Goal: Communication & Community: Share content

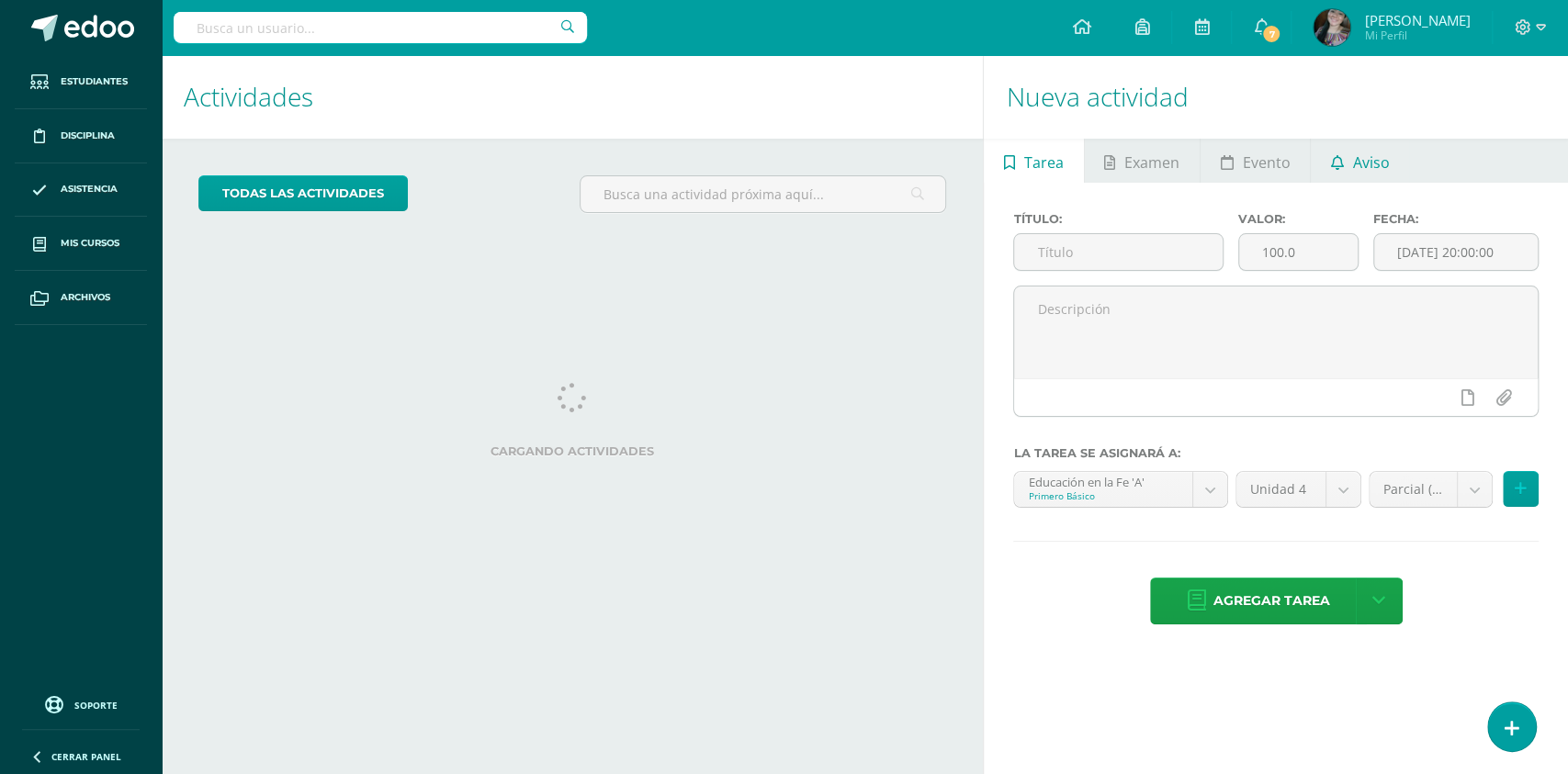
click at [1338, 161] on icon at bounding box center [1337, 162] width 13 height 15
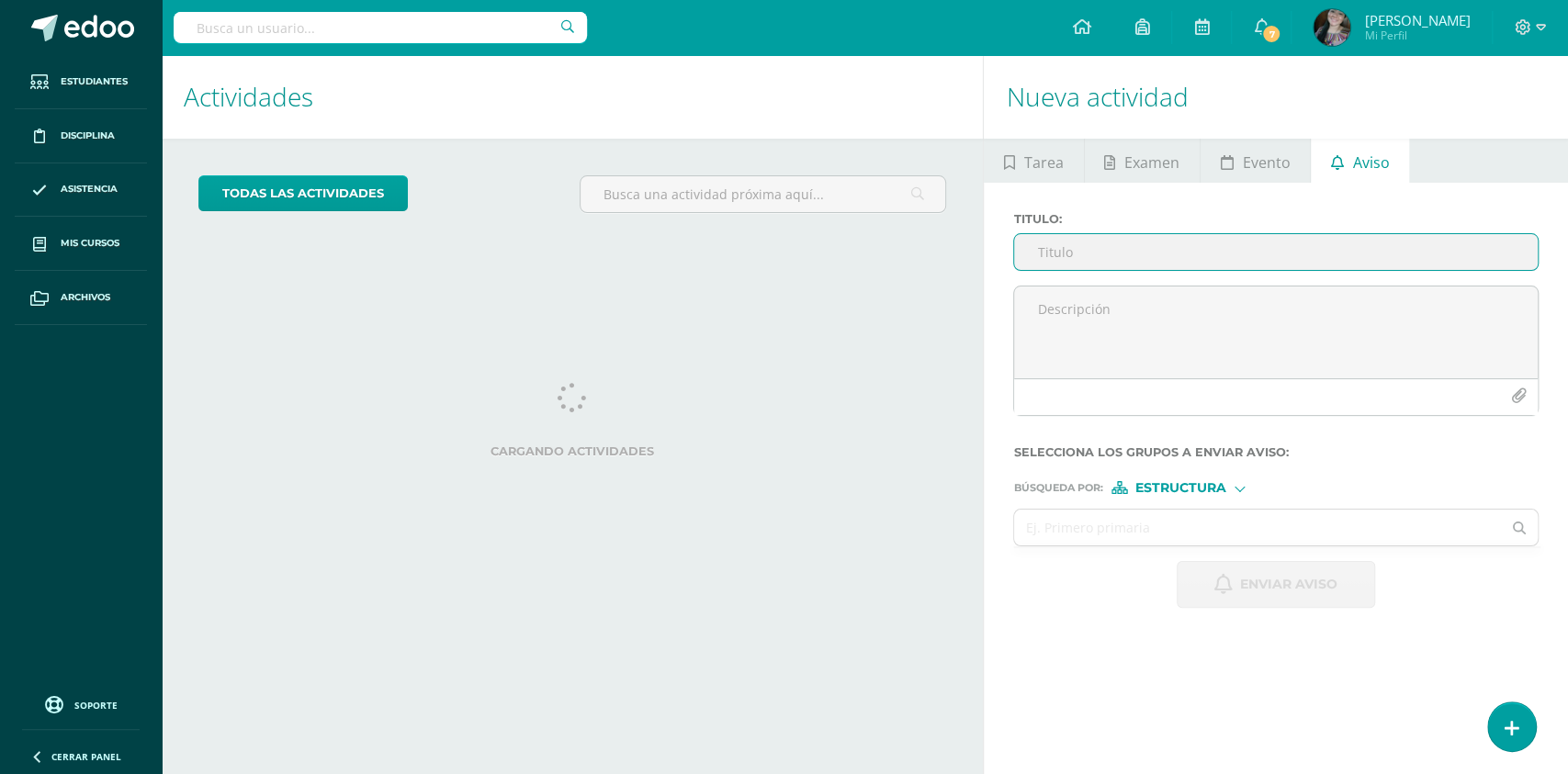
click at [1166, 484] on span "Estructura" at bounding box center [1180, 488] width 91 height 10
click at [1059, 520] on input "text" at bounding box center [1257, 528] width 487 height 36
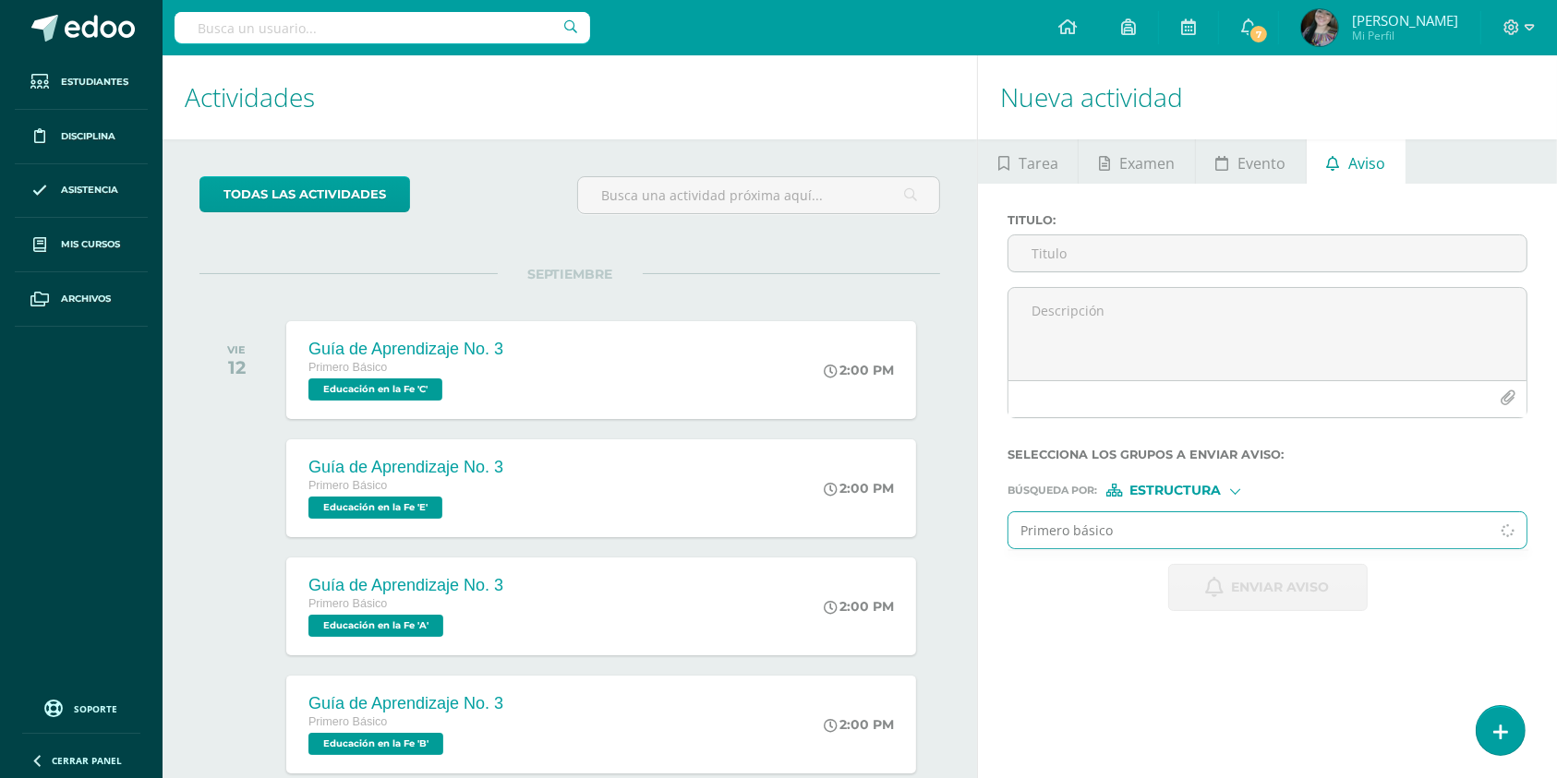
type input "Primero básico"
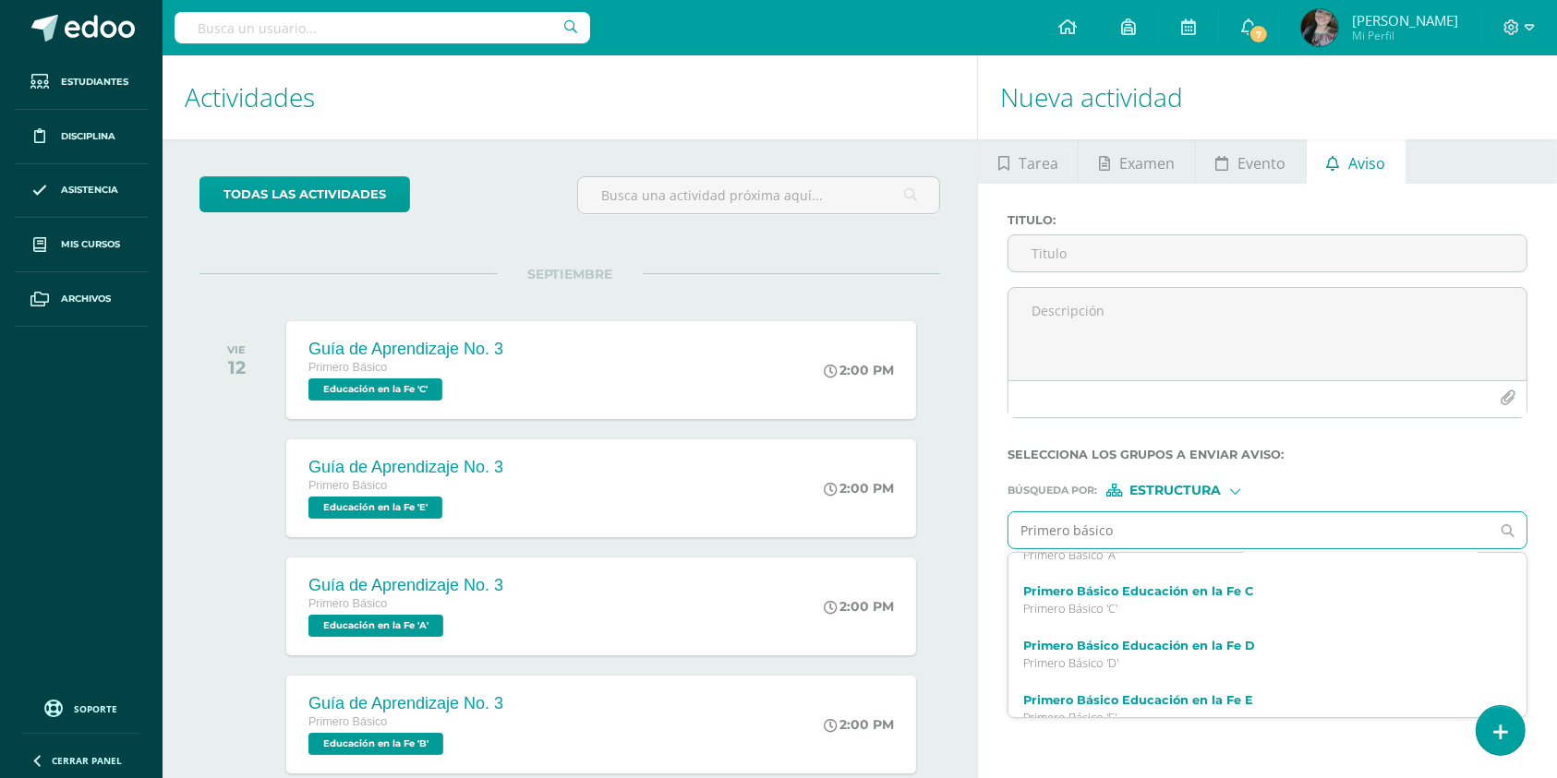
scroll to position [385, 0]
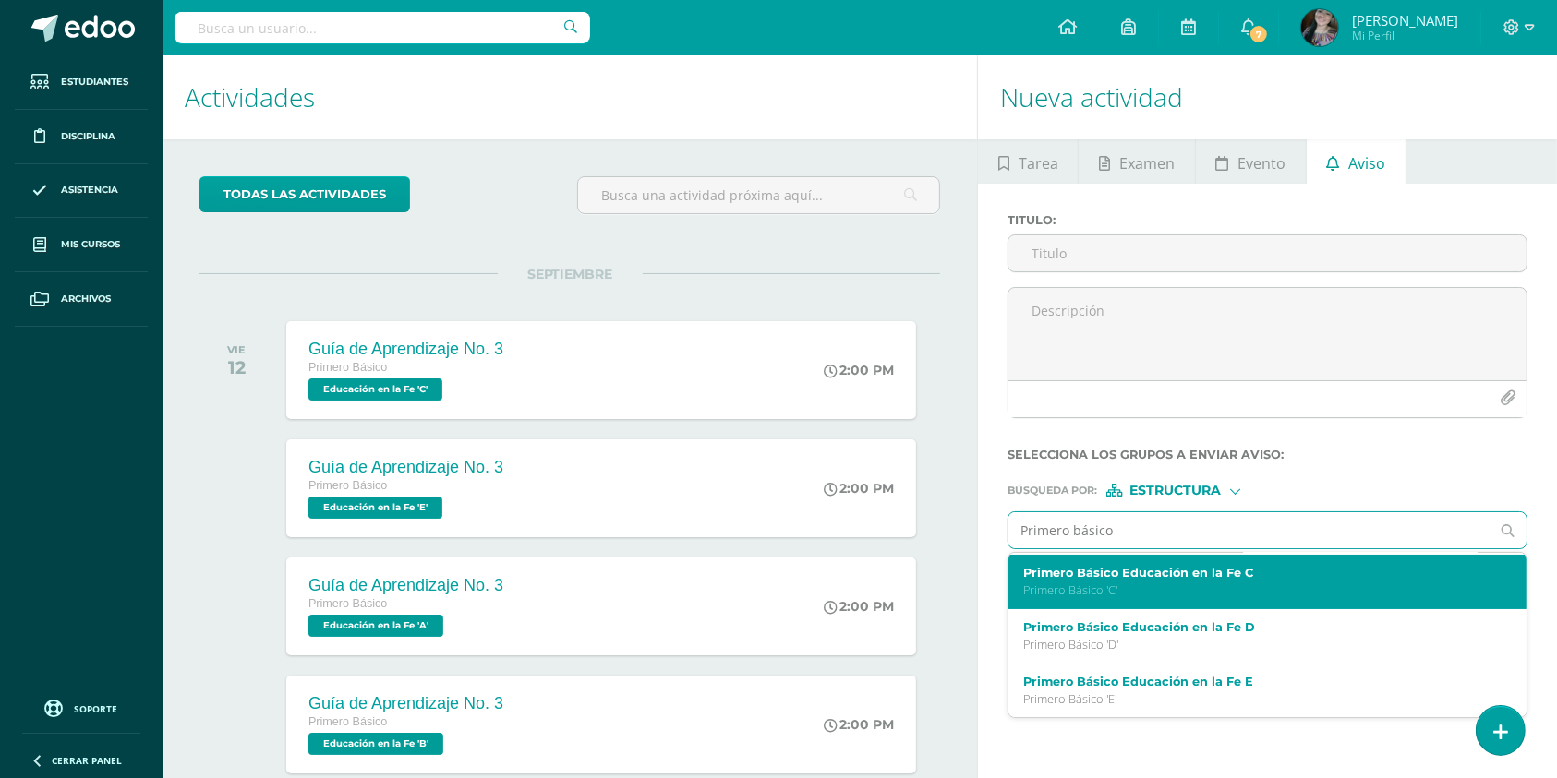
click at [1225, 576] on label "Primero Básico Educación en la Fe C" at bounding box center [1256, 573] width 467 height 14
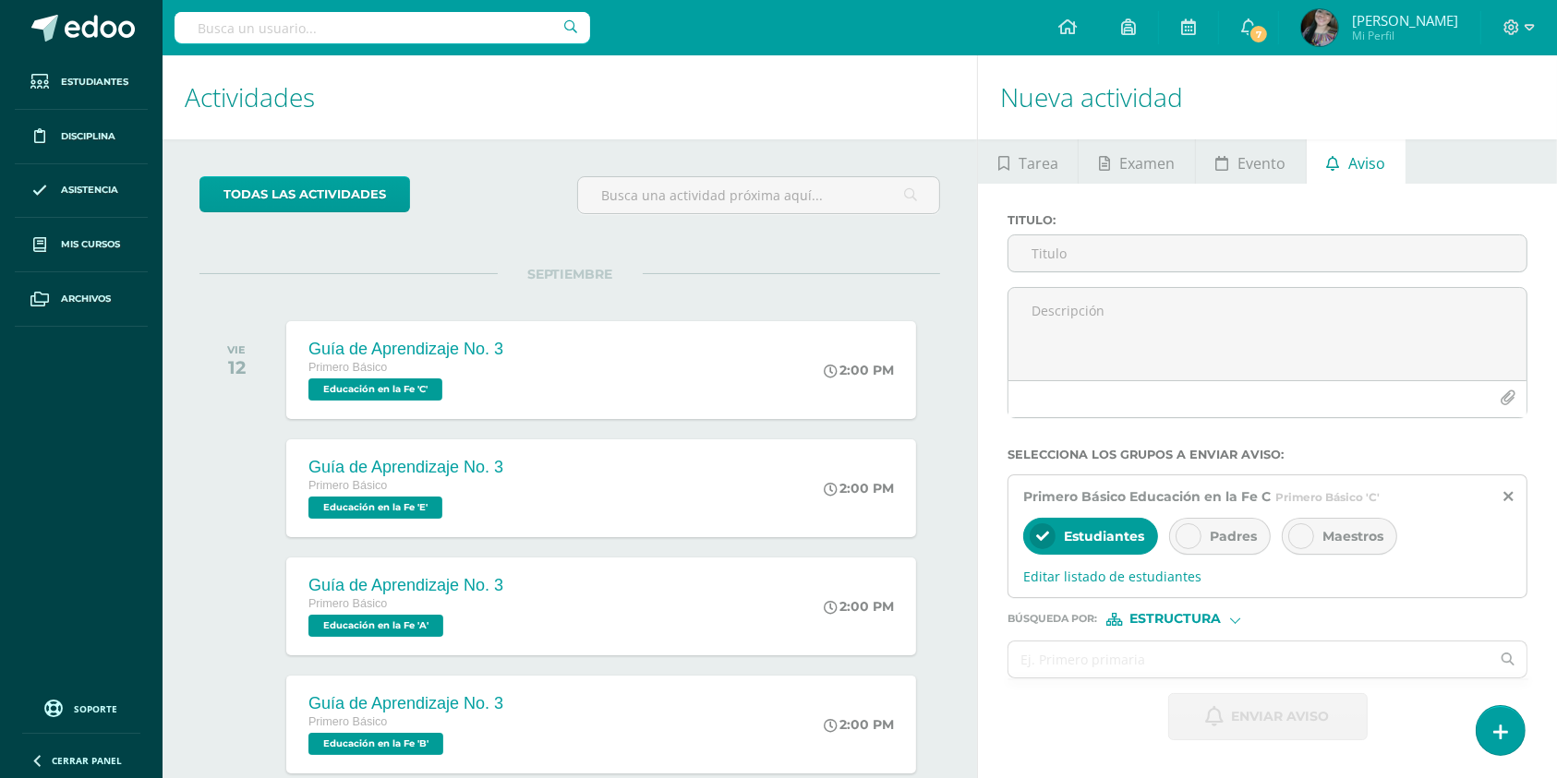
scroll to position [0, 0]
click at [1171, 583] on span "Editar listado de estudiantes" at bounding box center [1267, 577] width 489 height 18
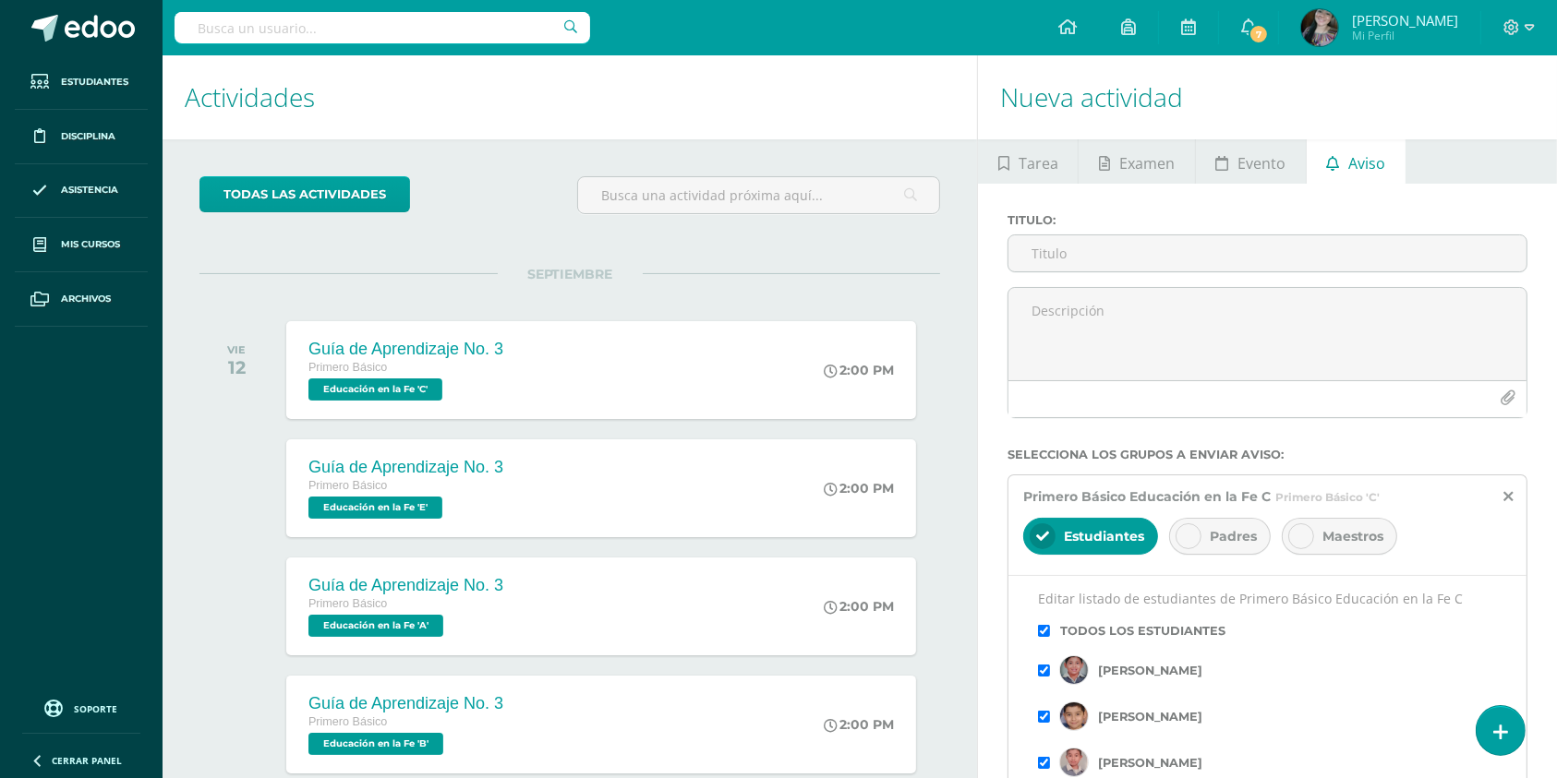
click at [1101, 625] on label "Todos los estudiantes" at bounding box center [1142, 631] width 165 height 14
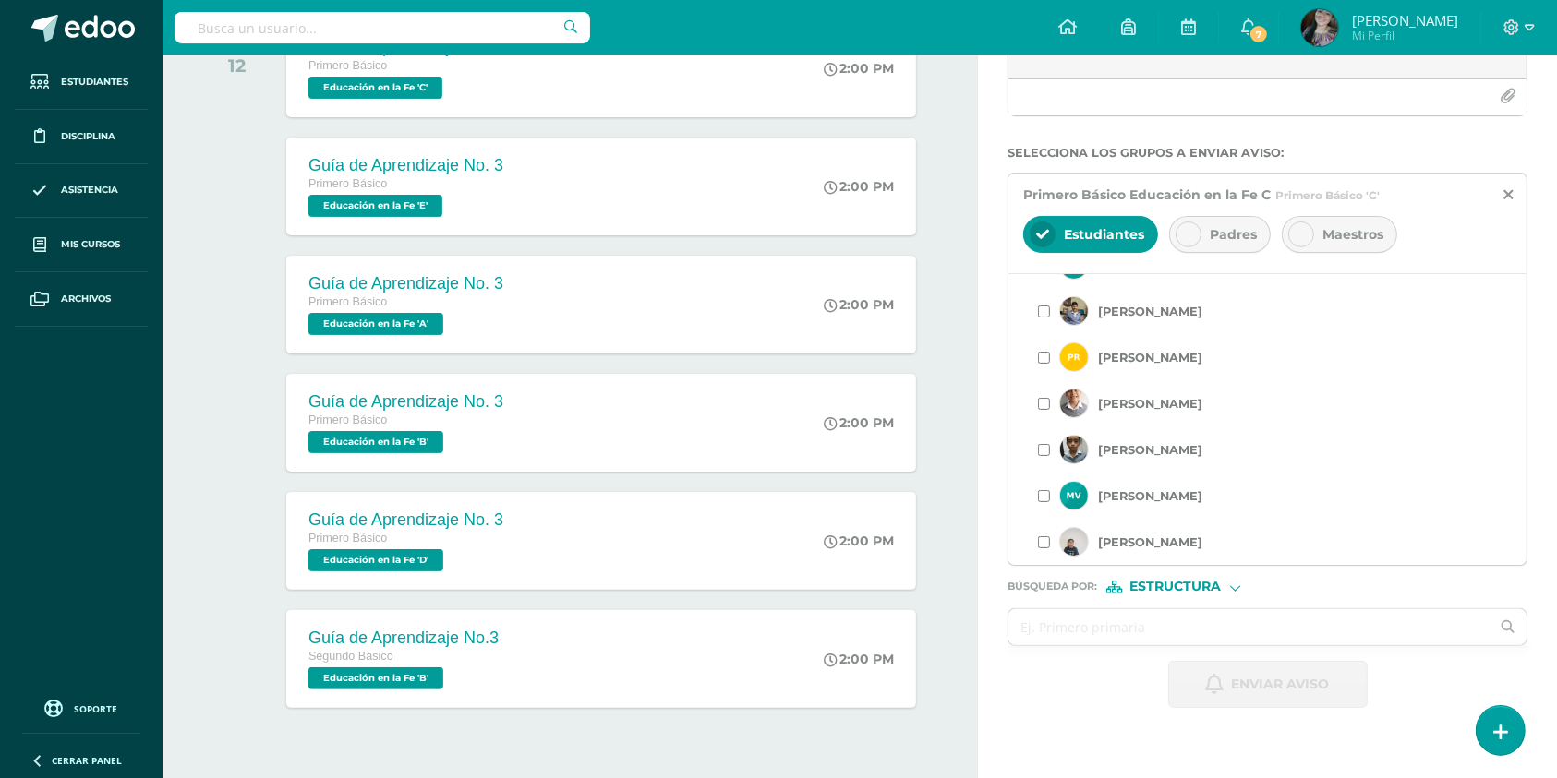
scroll to position [348, 0]
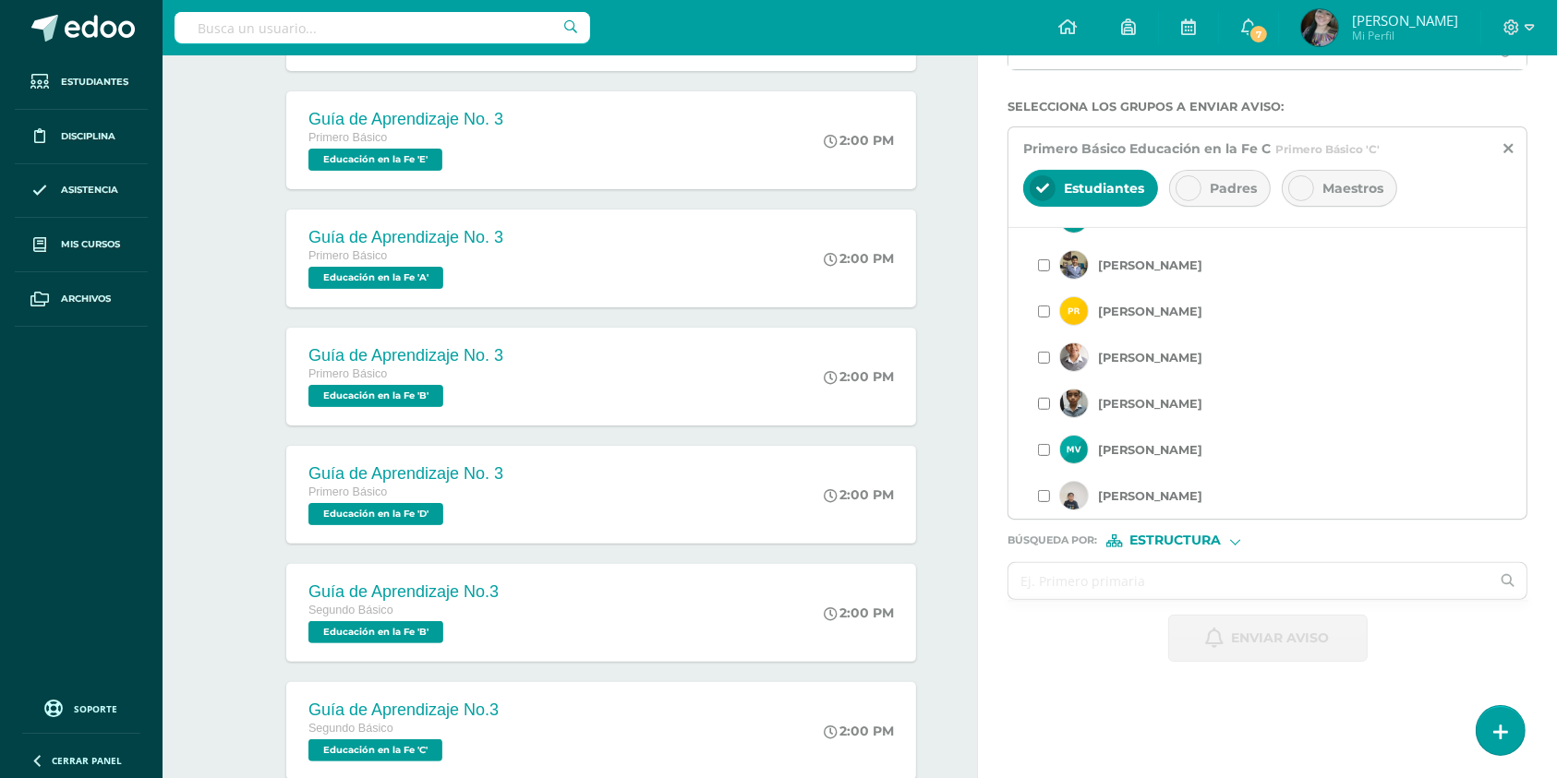
click at [1040, 404] on input "checkbox" at bounding box center [1044, 404] width 12 height 12
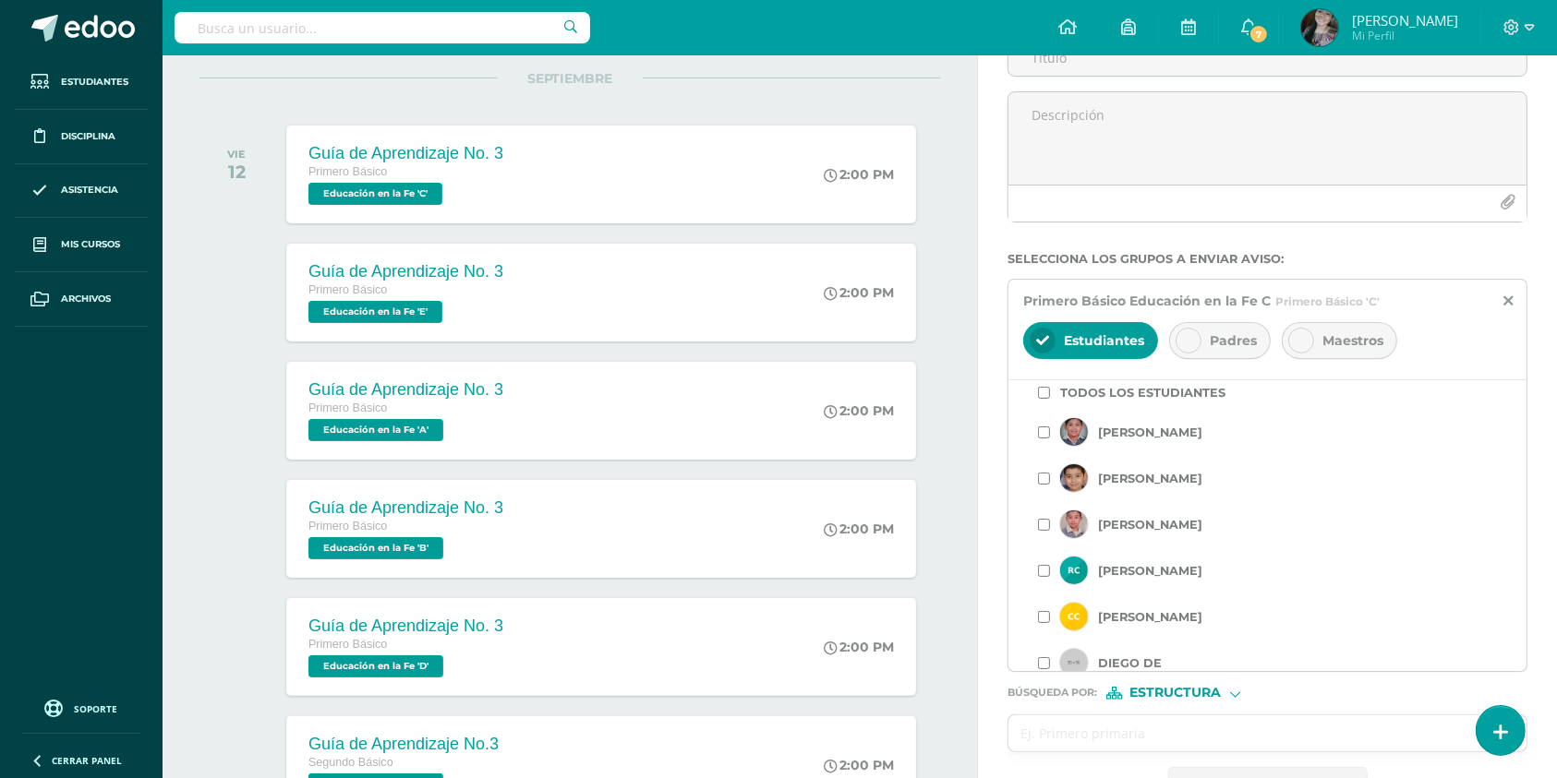
scroll to position [0, 0]
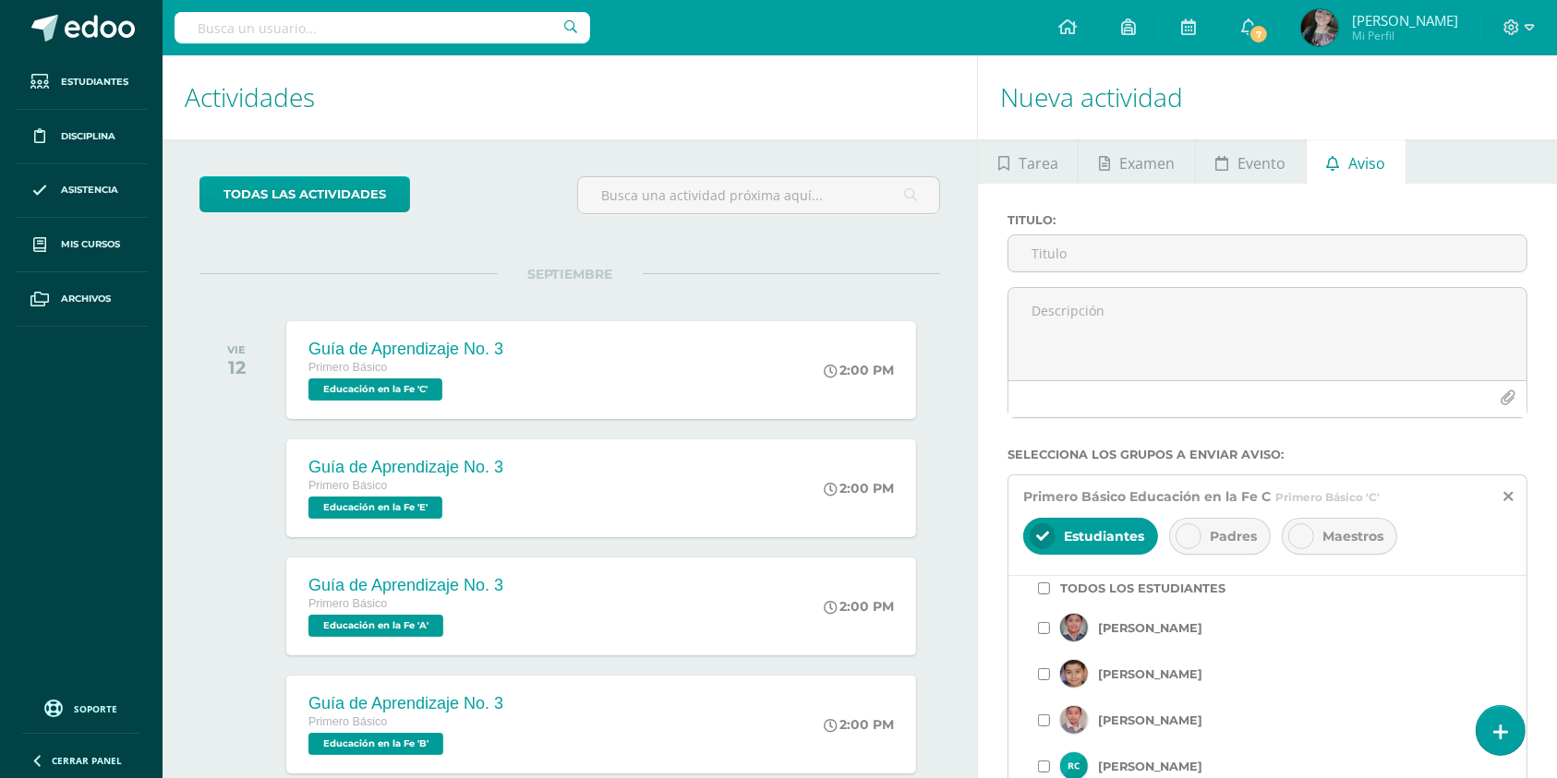
click at [1105, 273] on div "Titulo :" at bounding box center [1267, 250] width 535 height 74
click at [1106, 265] on input "Titulo :" at bounding box center [1267, 253] width 518 height 36
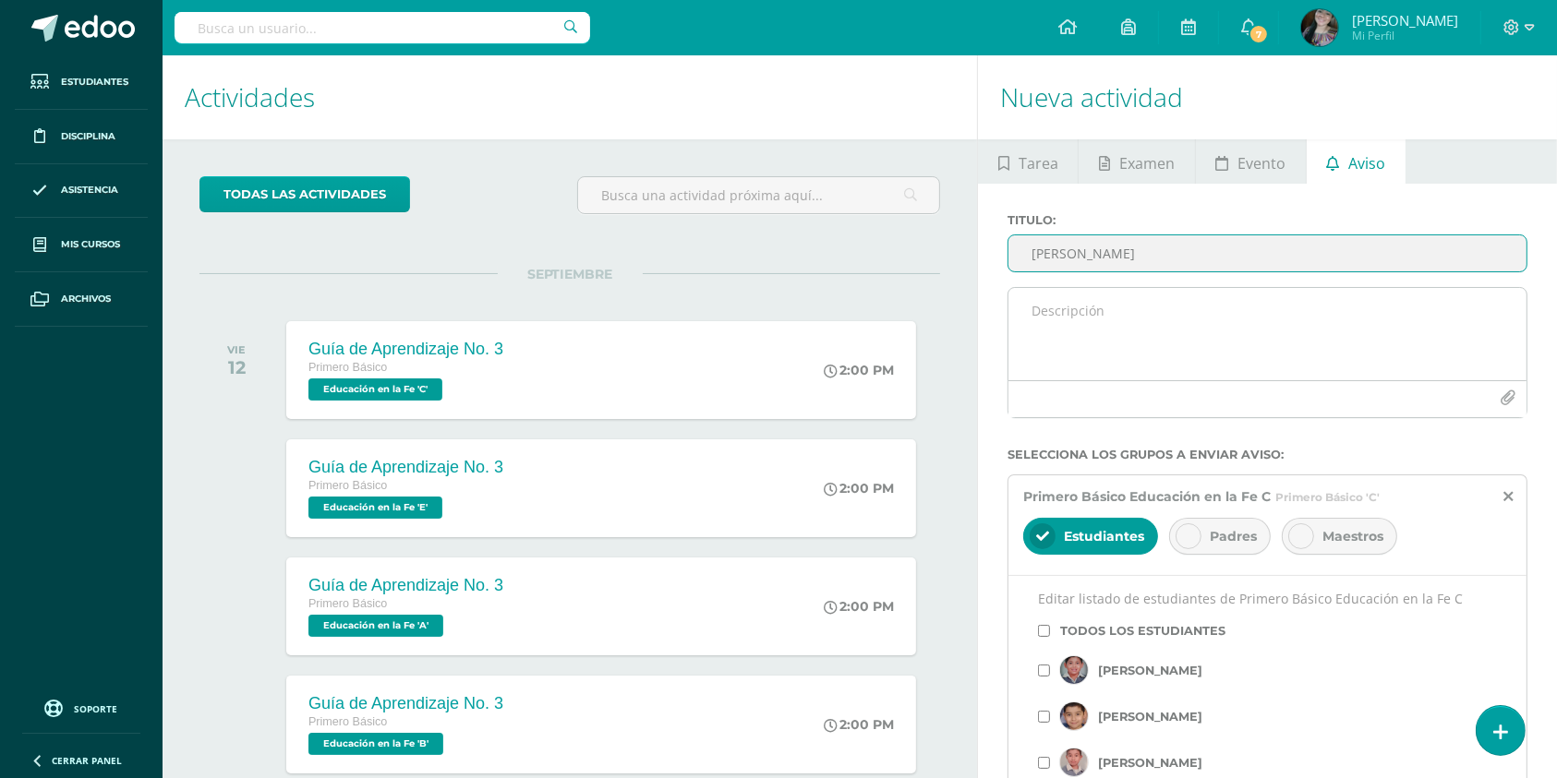
type input "[PERSON_NAME]"
click at [1086, 344] on textarea at bounding box center [1267, 334] width 518 height 92
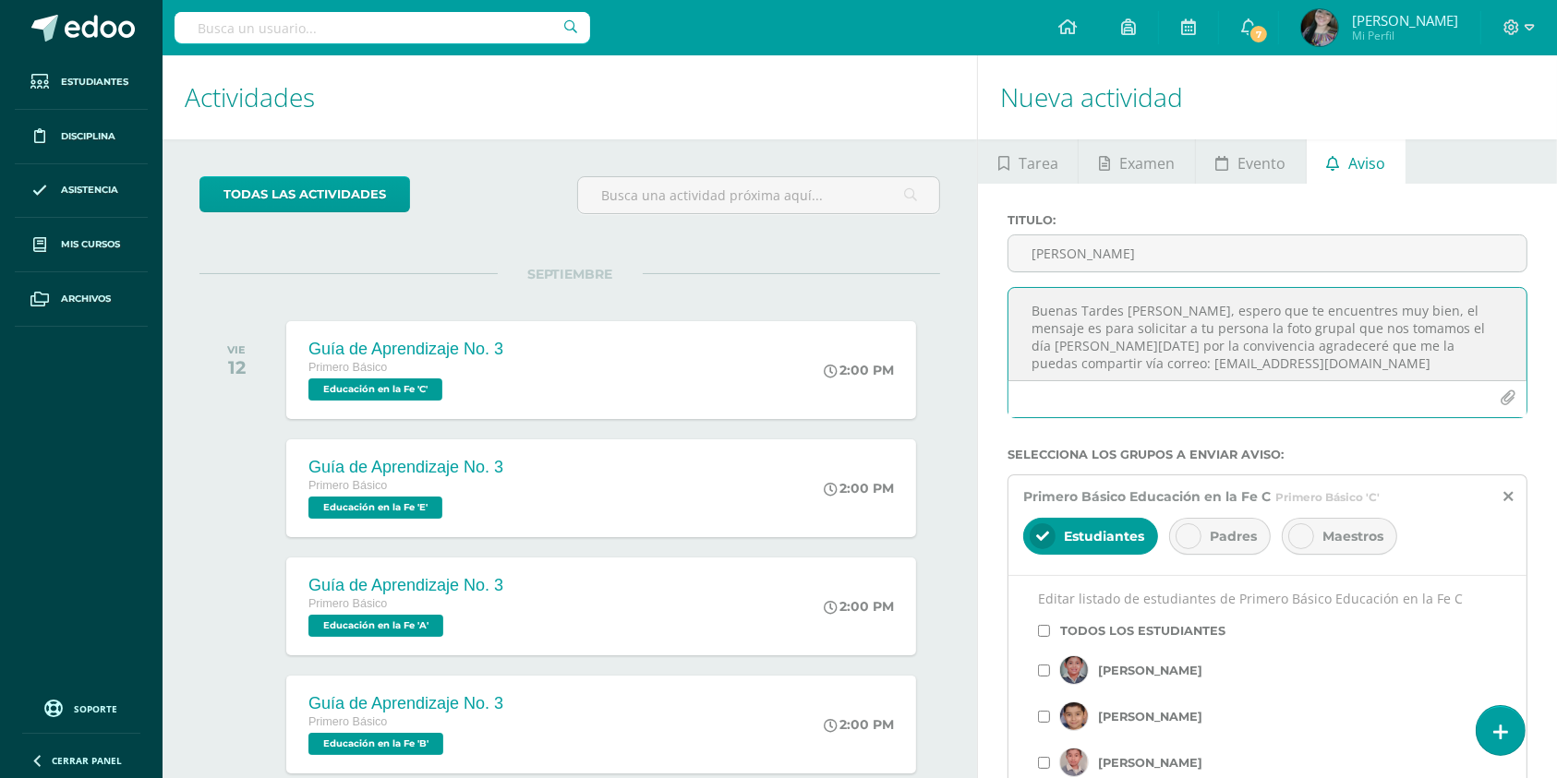
click at [1203, 331] on textarea "Buenas Tardes [PERSON_NAME], espero que te encuentres muy bien, el mensaje es p…" at bounding box center [1267, 334] width 518 height 92
click at [1140, 346] on textarea "Buenas Tardes [PERSON_NAME], espero que te encuentres muy bien, el mensaje es p…" at bounding box center [1267, 334] width 518 height 92
click at [1213, 377] on textarea "Buenas Tardes [PERSON_NAME], espero que te encuentres muy bien, el mensaje es p…" at bounding box center [1267, 334] width 518 height 92
click at [1037, 373] on textarea "Buenas Tardes [PERSON_NAME], espero que te encuentres muy bien, el mensaje es p…" at bounding box center [1267, 334] width 518 height 92
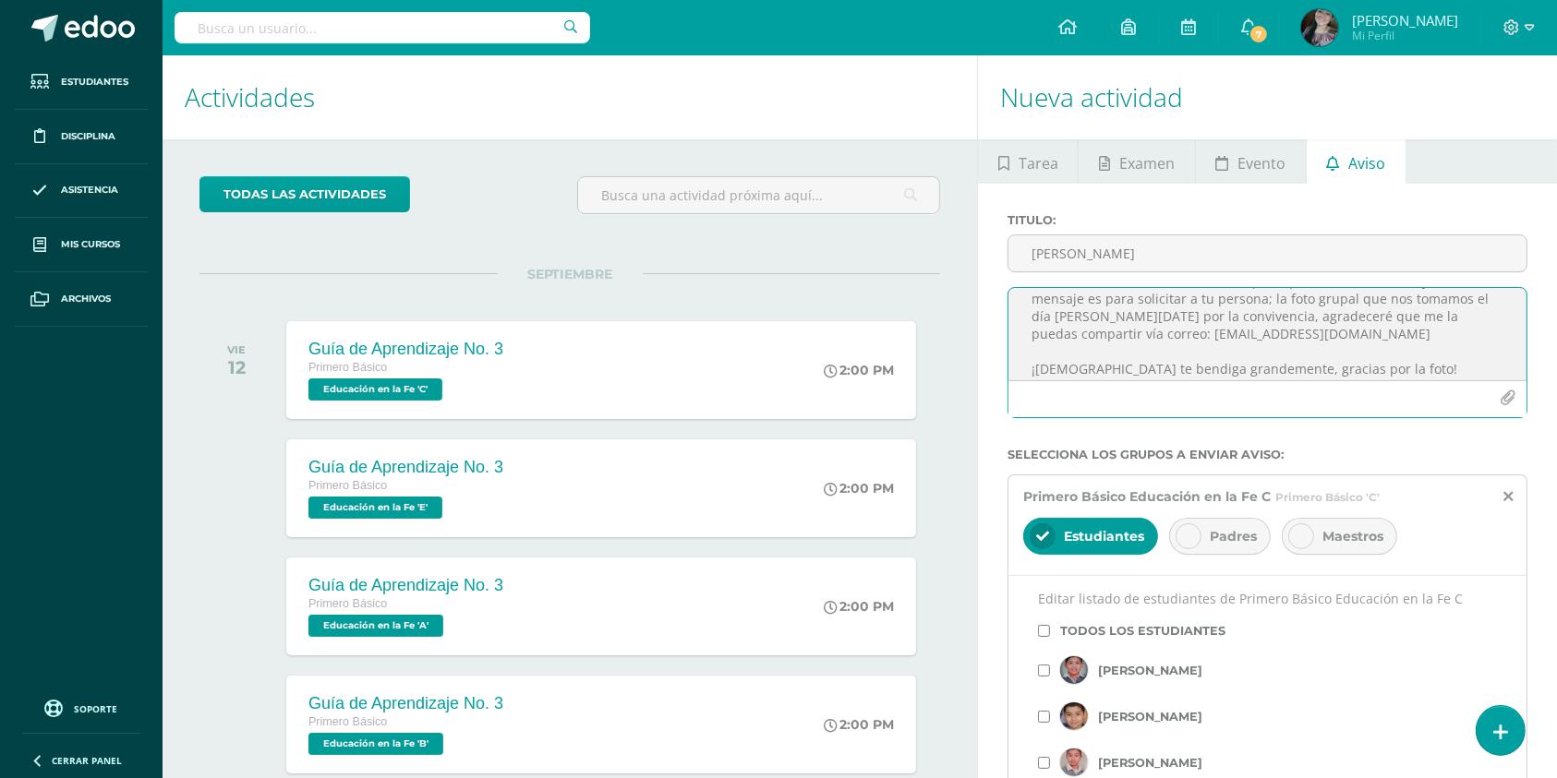
click at [1365, 370] on textarea "Buenas Tardes [PERSON_NAME], espero que te encuentres muy bien, el mensaje es p…" at bounding box center [1267, 334] width 518 height 92
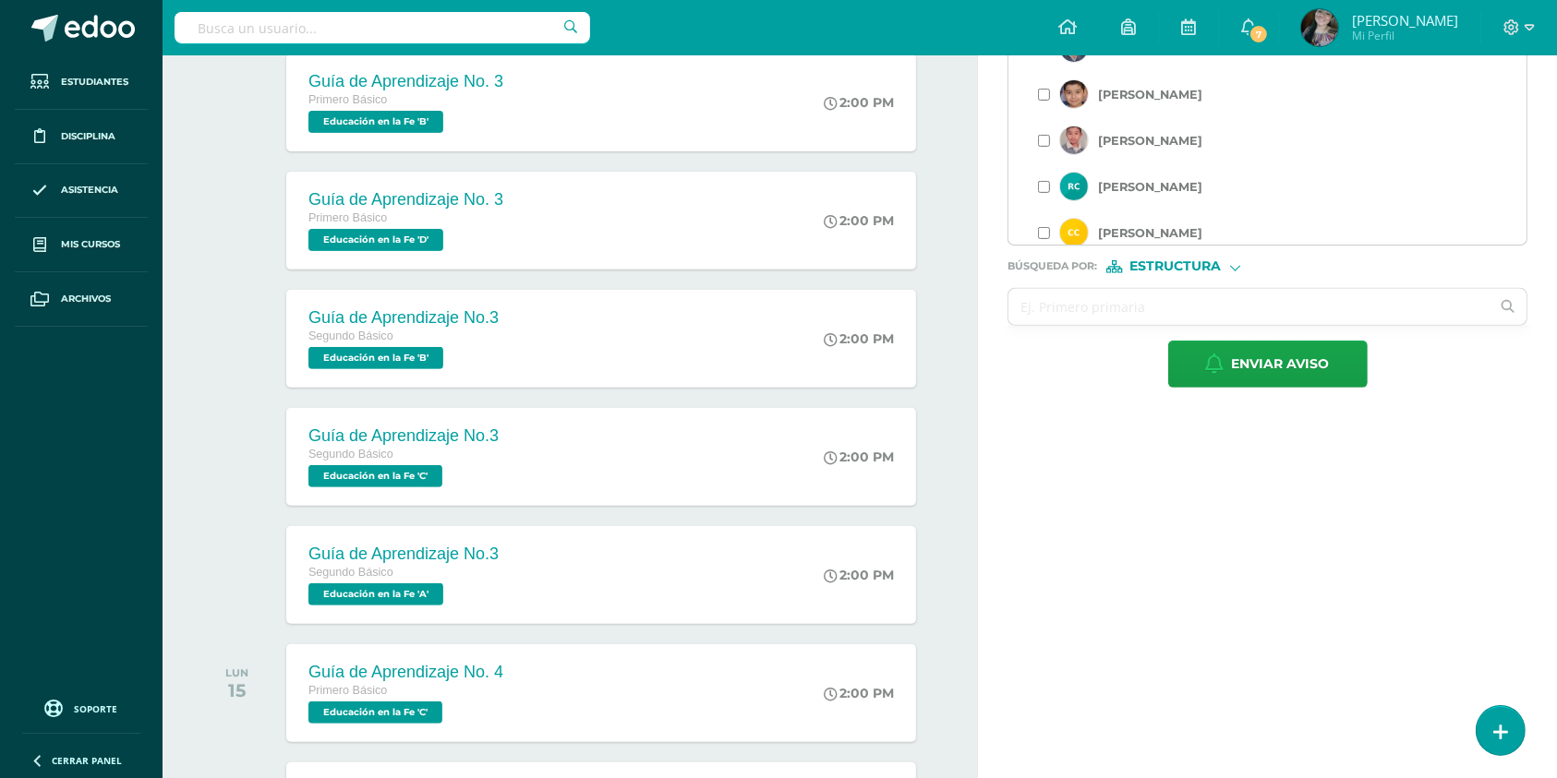
scroll to position [492, 0]
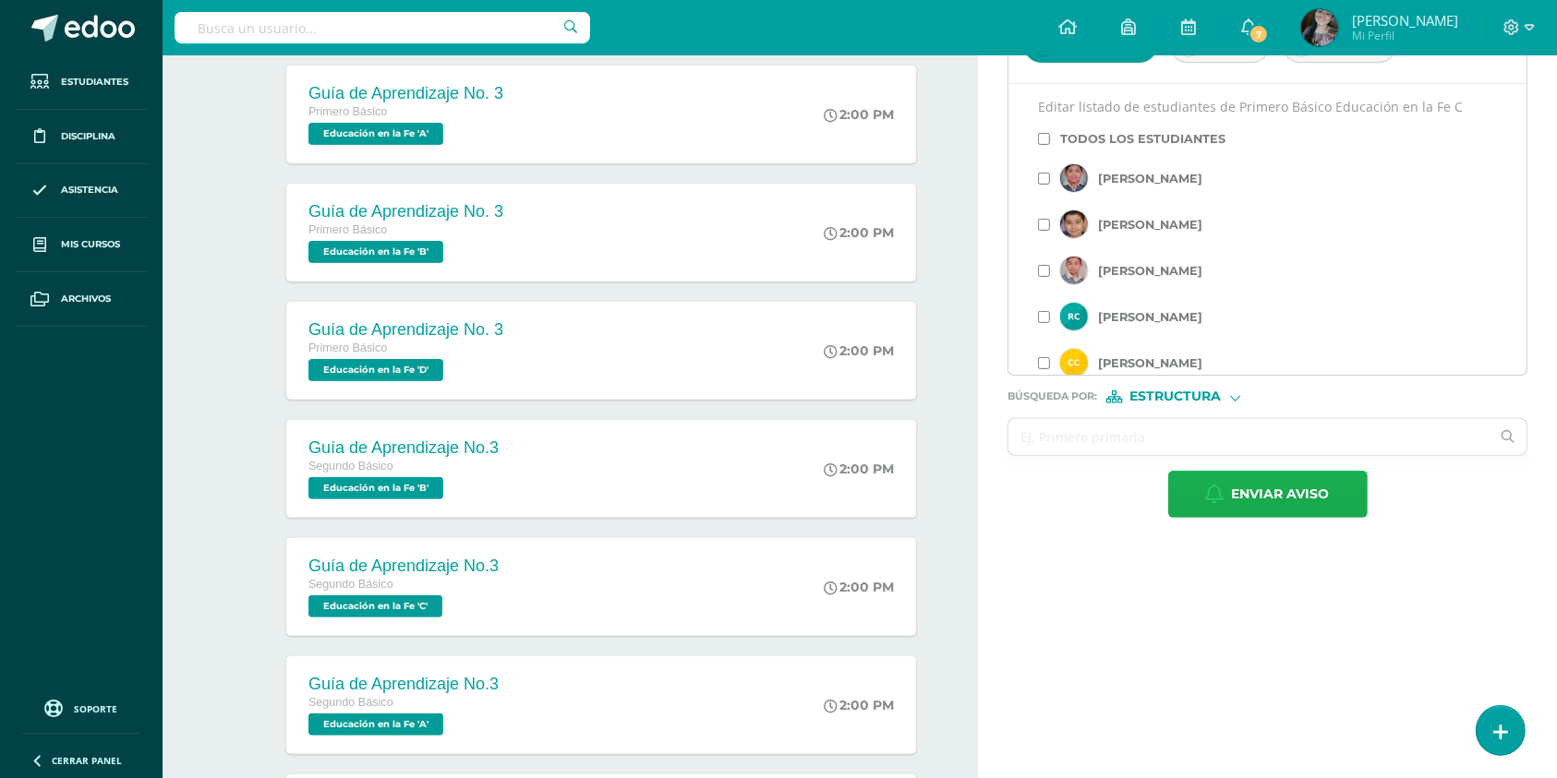
type textarea "Buenas Tardes [PERSON_NAME], espero que te encuentres muy bien, el mensaje es p…"
click at [1225, 501] on button "Enviar aviso" at bounding box center [1267, 494] width 199 height 47
